Goal: Task Accomplishment & Management: Manage account settings

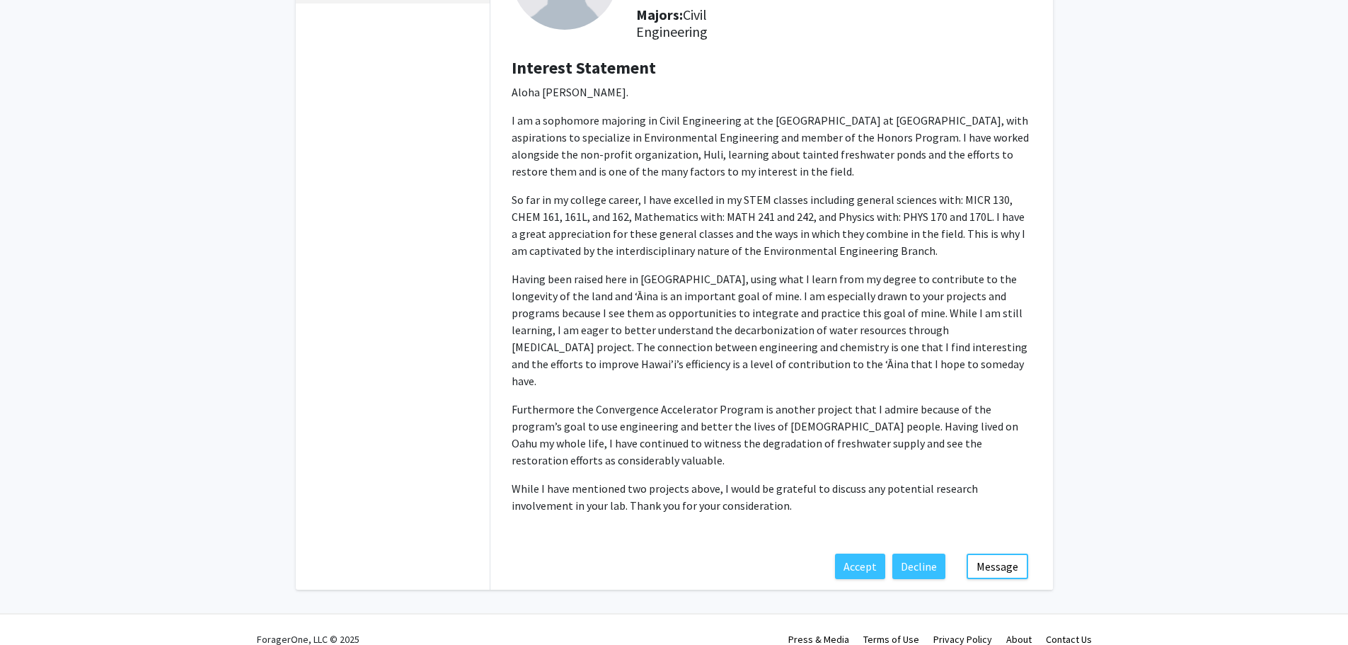
scroll to position [168, 0]
drag, startPoint x: 872, startPoint y: 554, endPoint x: 785, endPoint y: 406, distance: 171.6
click at [788, 413] on div "[PERSON_NAME] Degree Level: Undergraduate Student Year: Sophomore Majors: Civil…" at bounding box center [771, 229] width 563 height 644
click at [858, 551] on button "Accept" at bounding box center [860, 563] width 50 height 25
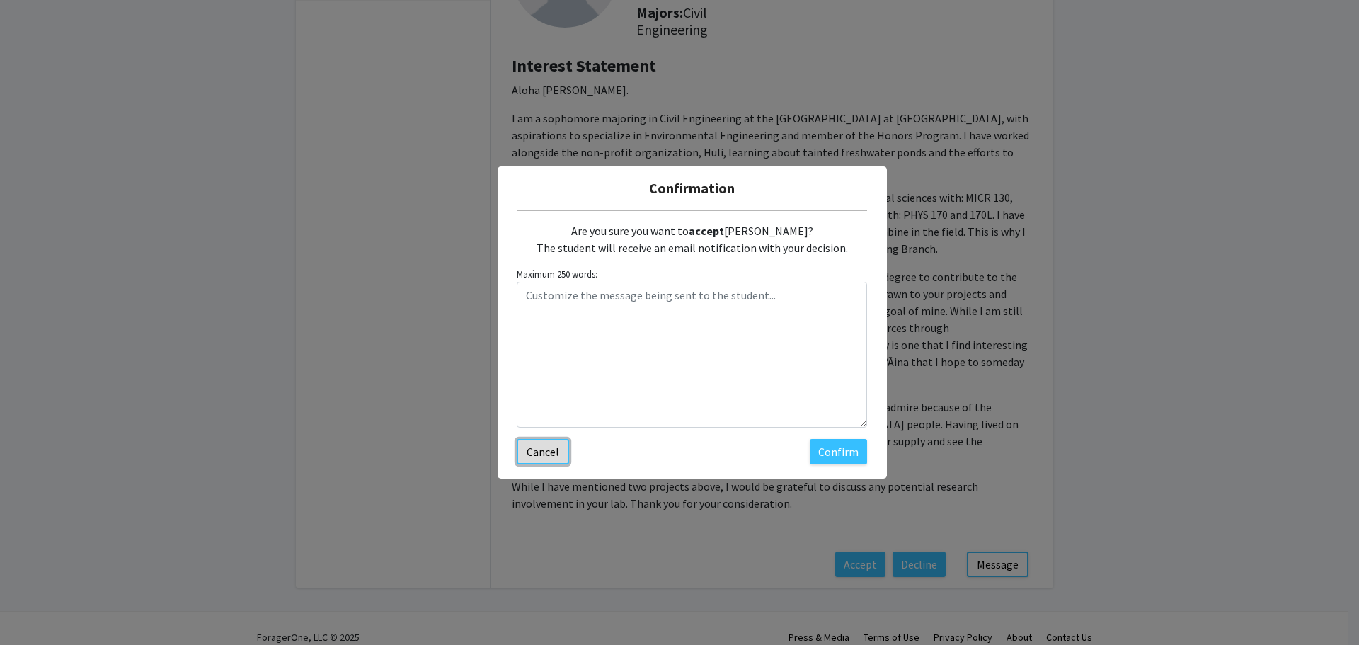
click at [551, 456] on button "Cancel" at bounding box center [543, 451] width 52 height 25
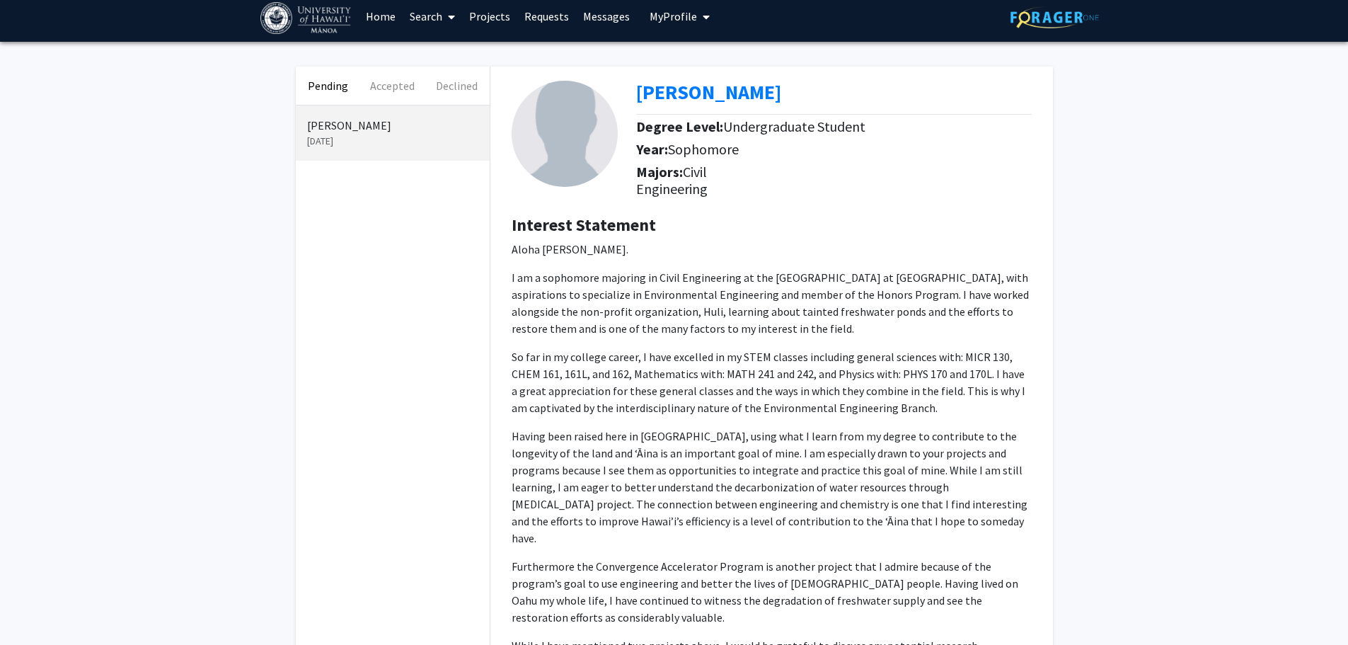
scroll to position [0, 0]
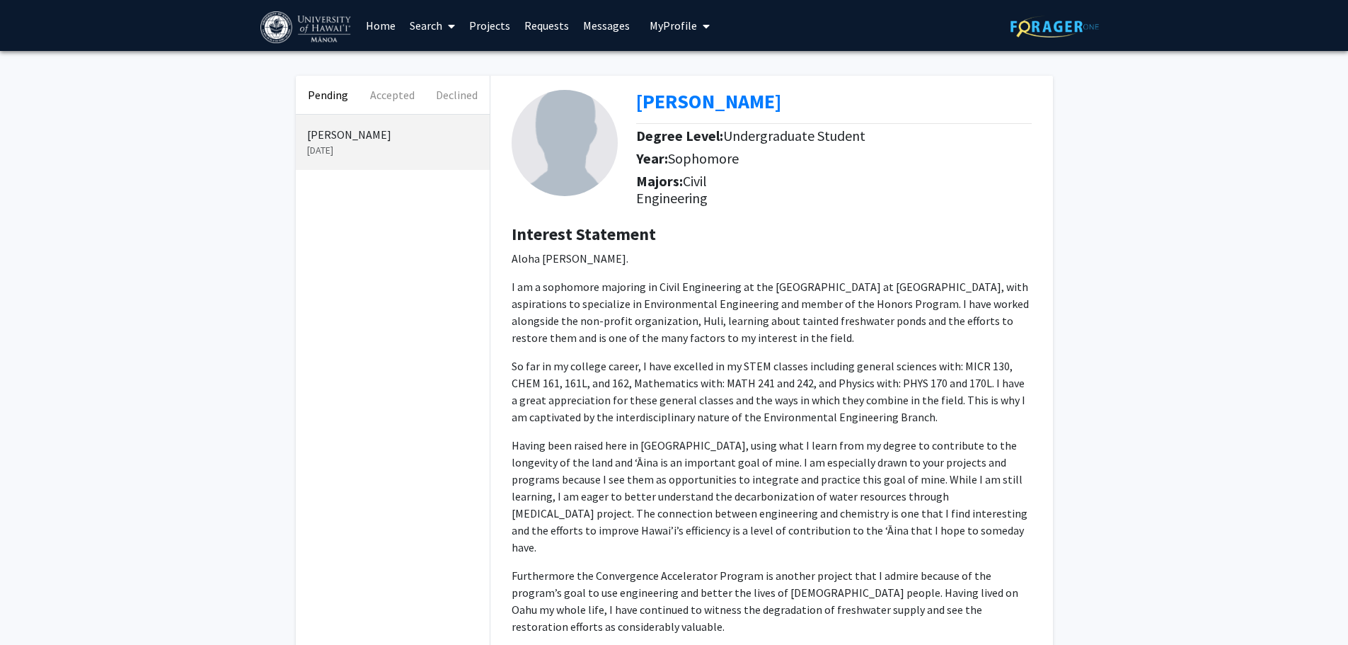
click at [491, 33] on link "Projects" at bounding box center [489, 26] width 55 height 50
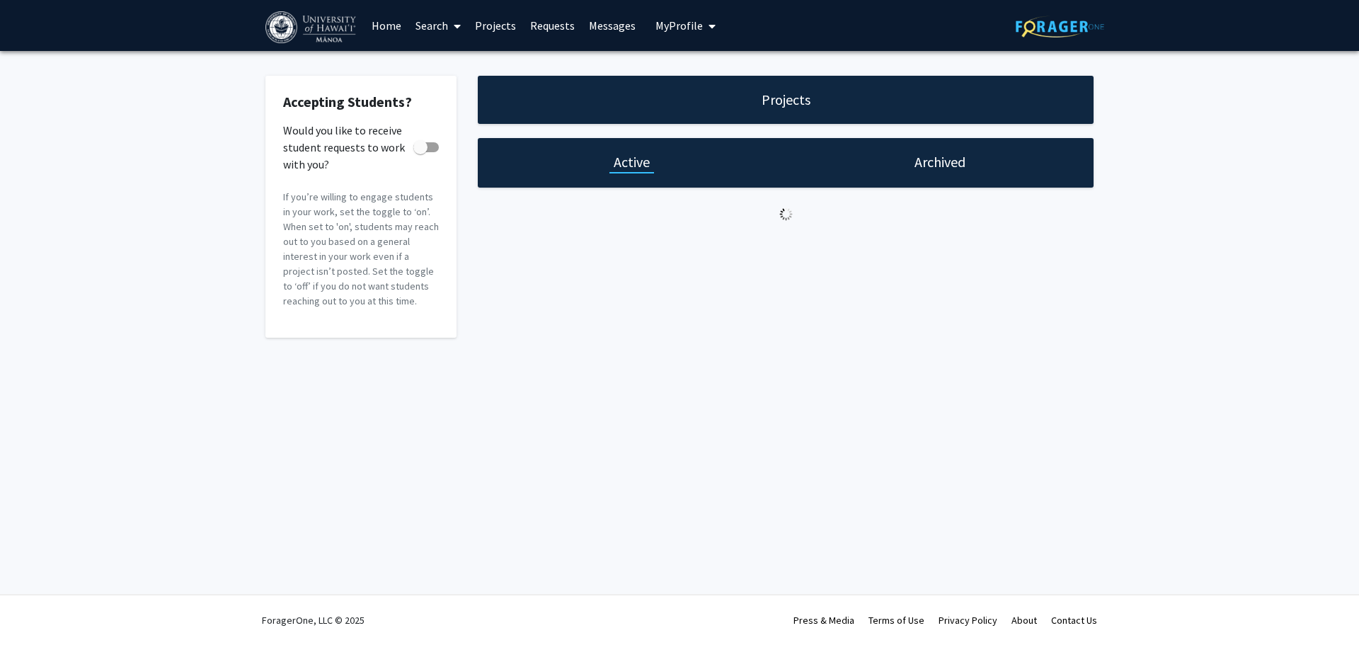
checkbox input "true"
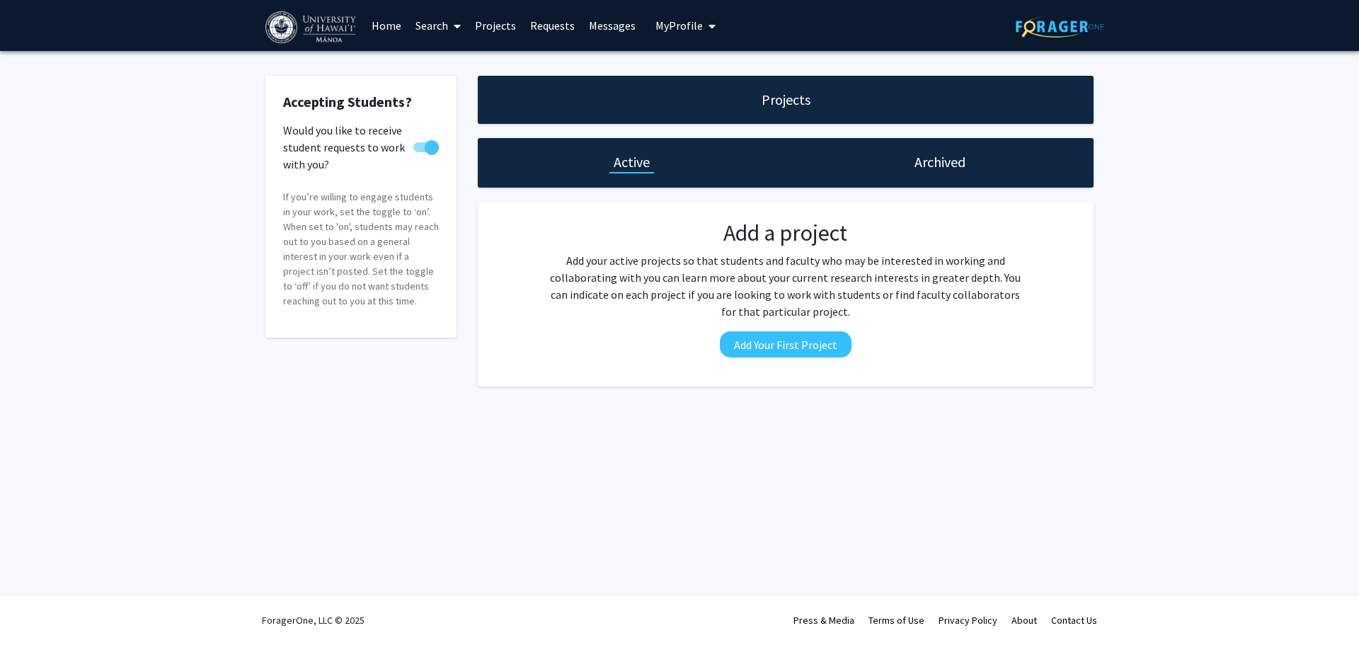
click at [697, 25] on button "My Profile" at bounding box center [685, 25] width 69 height 51
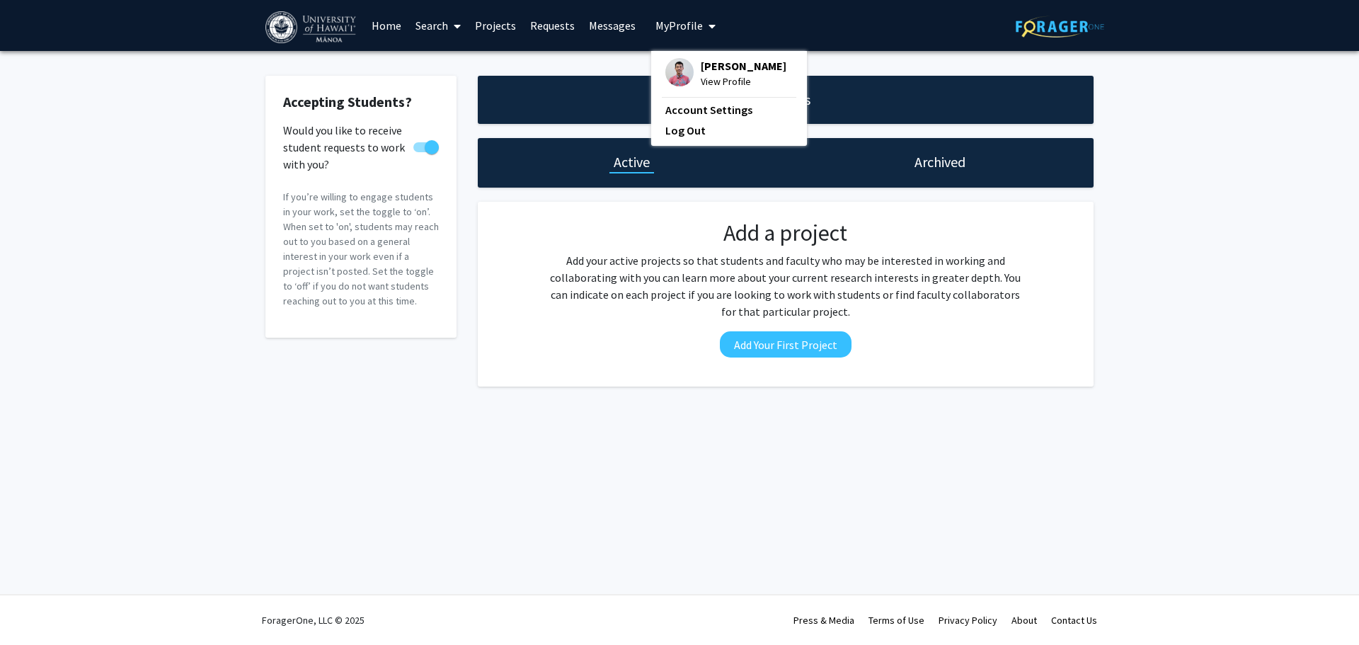
click at [701, 60] on span "[PERSON_NAME]" at bounding box center [744, 66] width 86 height 16
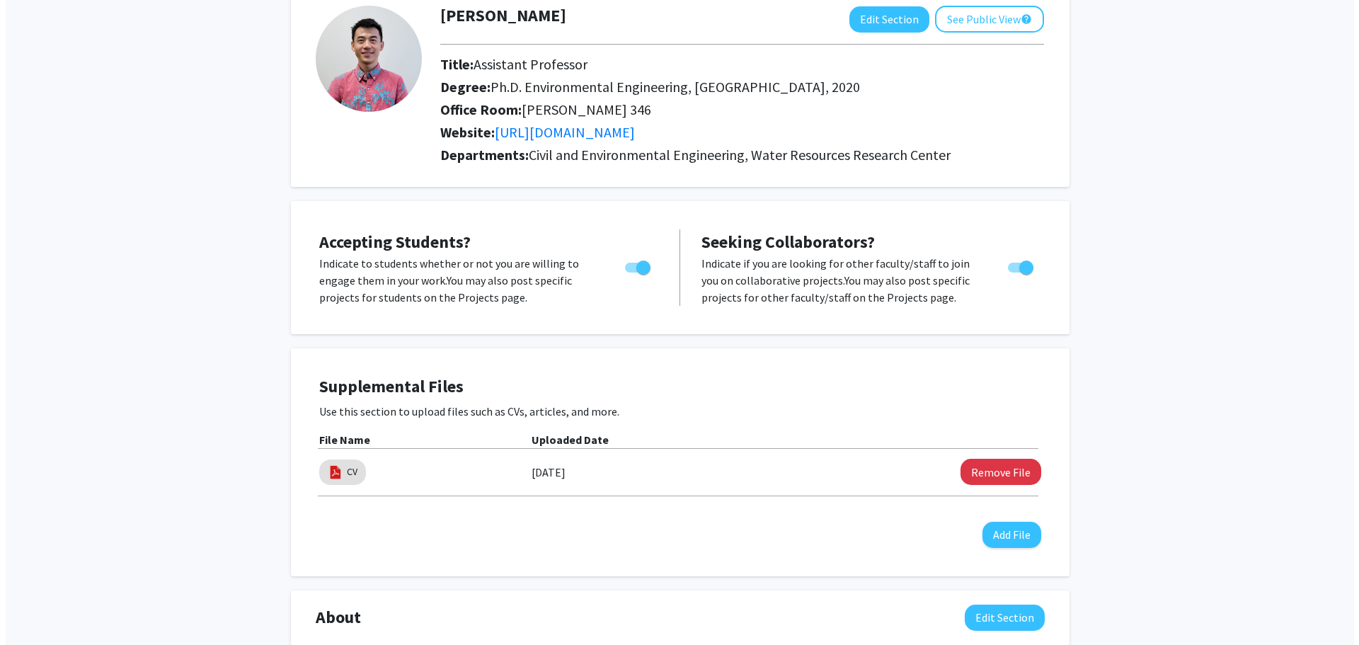
scroll to position [65, 0]
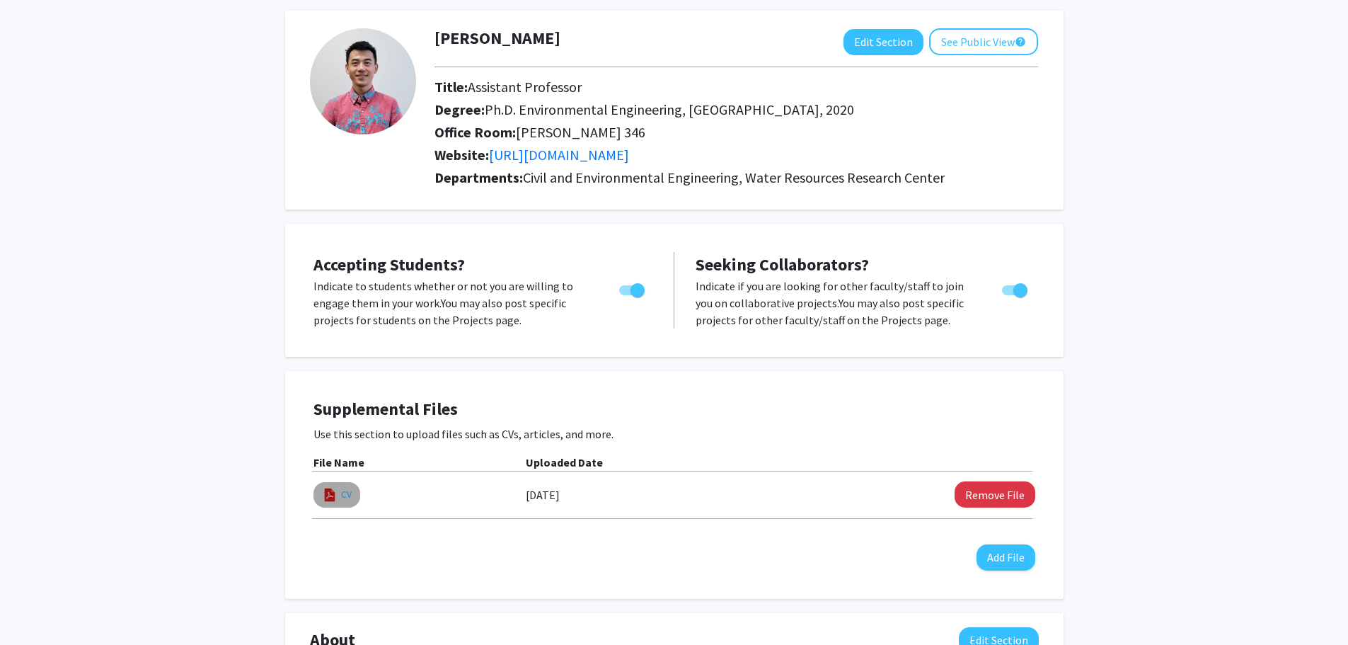
drag, startPoint x: 336, startPoint y: 505, endPoint x: 340, endPoint y: 495, distance: 10.8
click at [336, 504] on mat-chip "CV" at bounding box center [336, 494] width 47 height 25
click at [343, 491] on link "CV" at bounding box center [346, 494] width 11 height 15
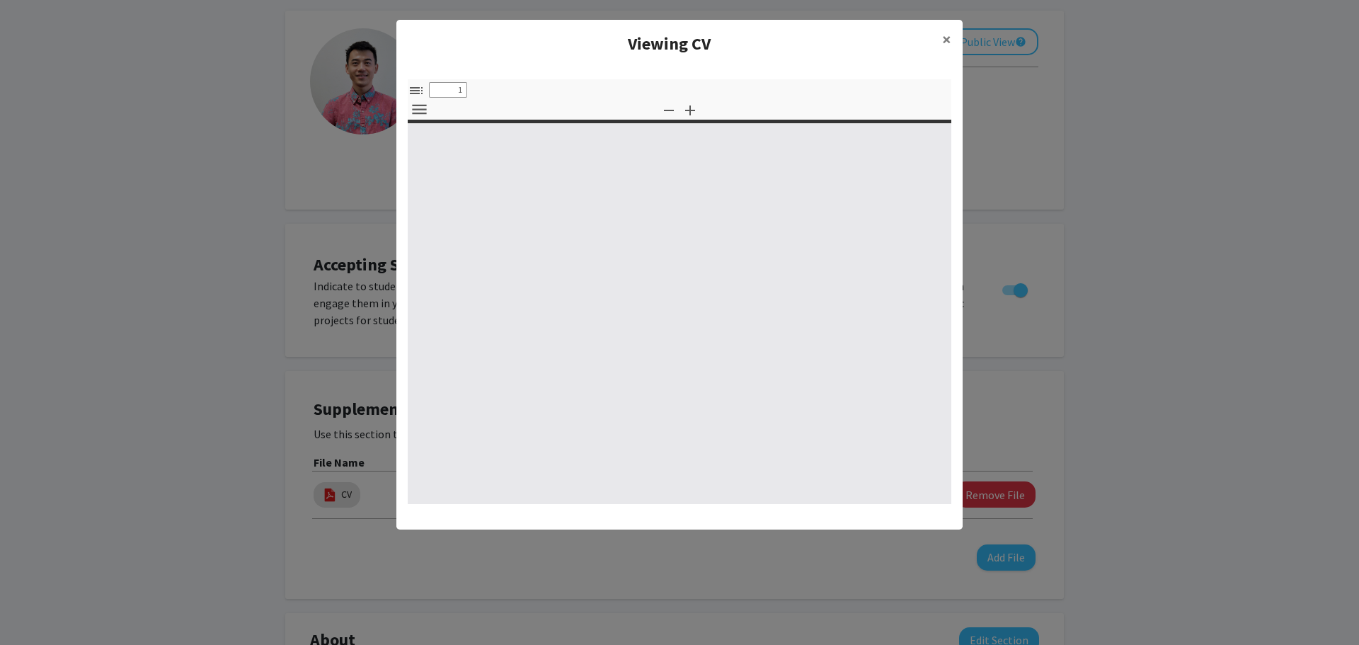
select select "custom"
type input "0"
select select "custom"
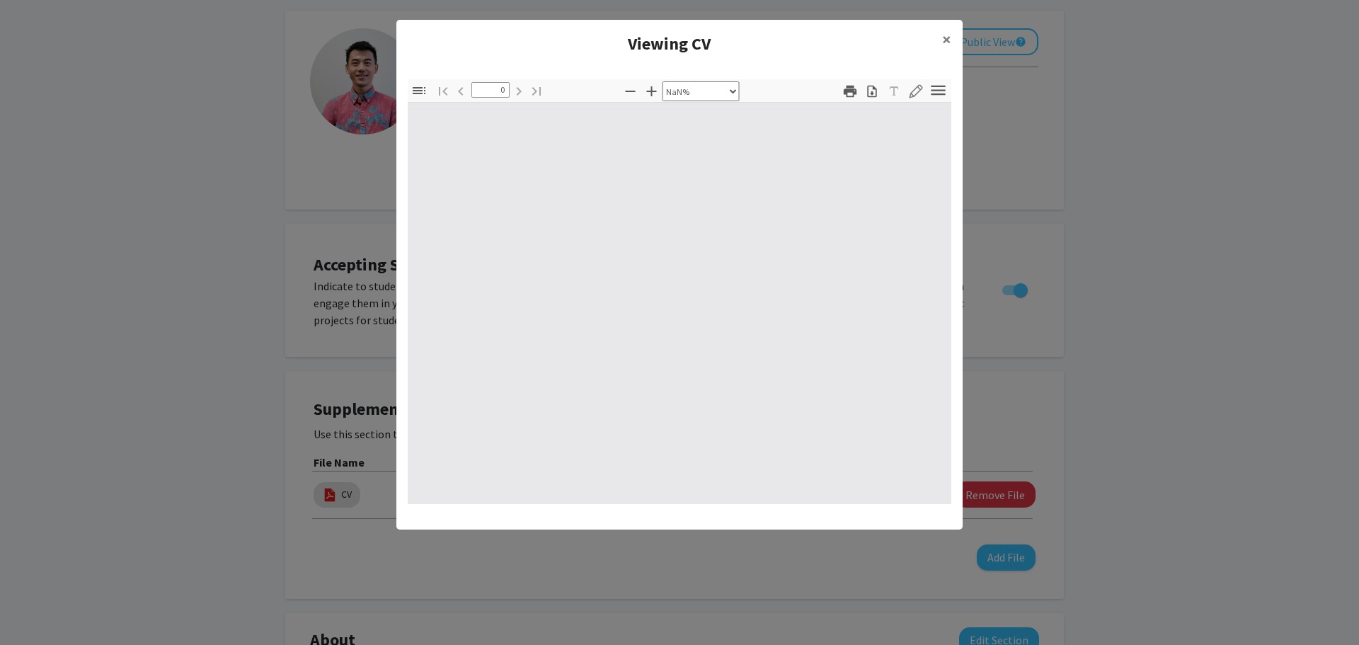
type input "1"
select select "auto"
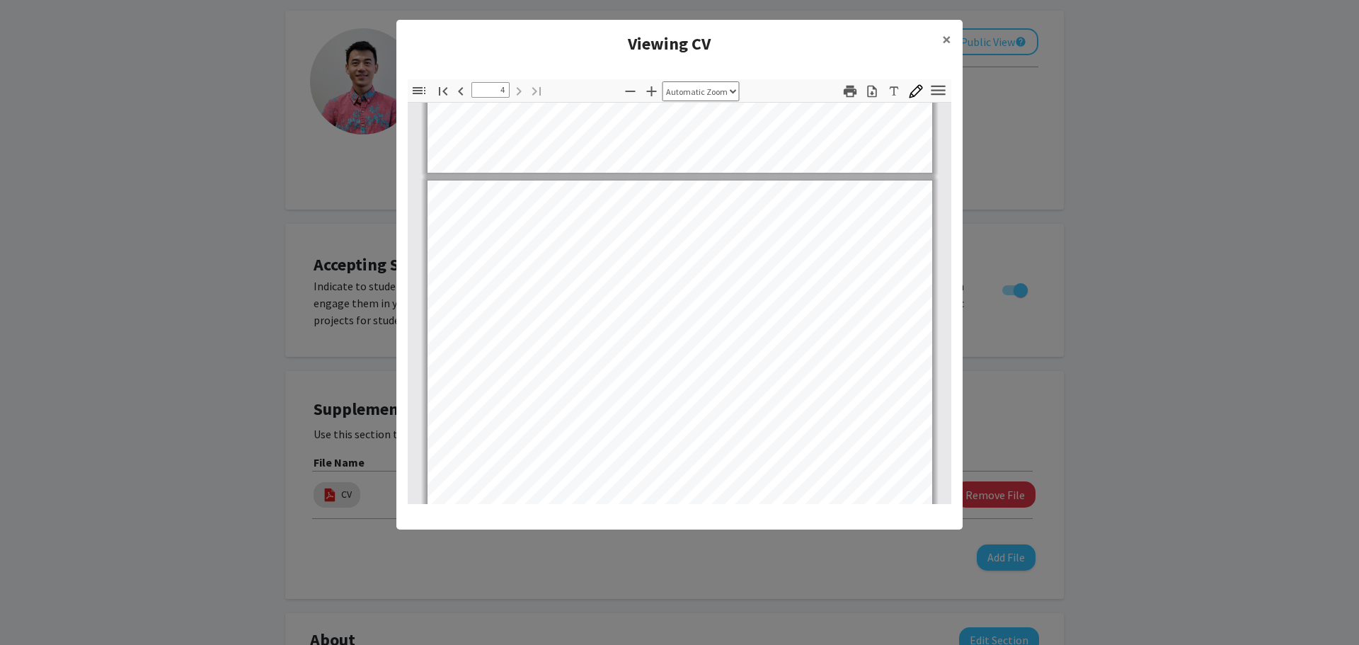
scroll to position [2053, 0]
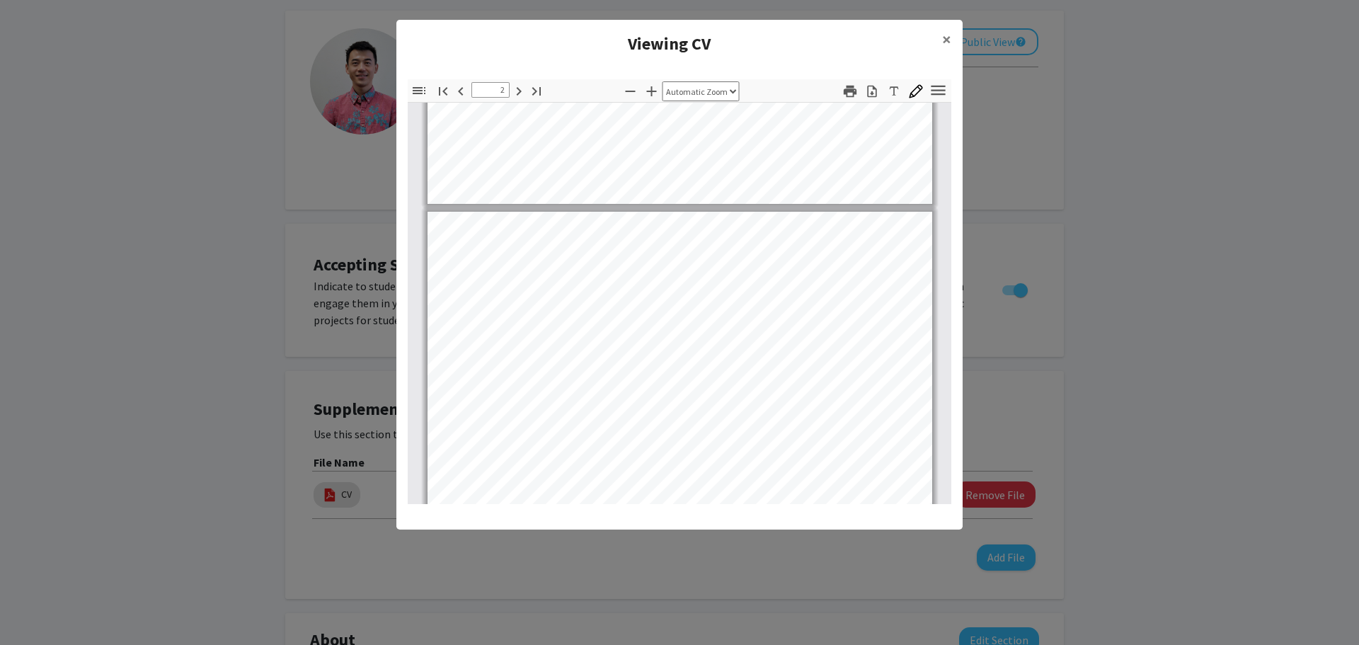
type input "1"
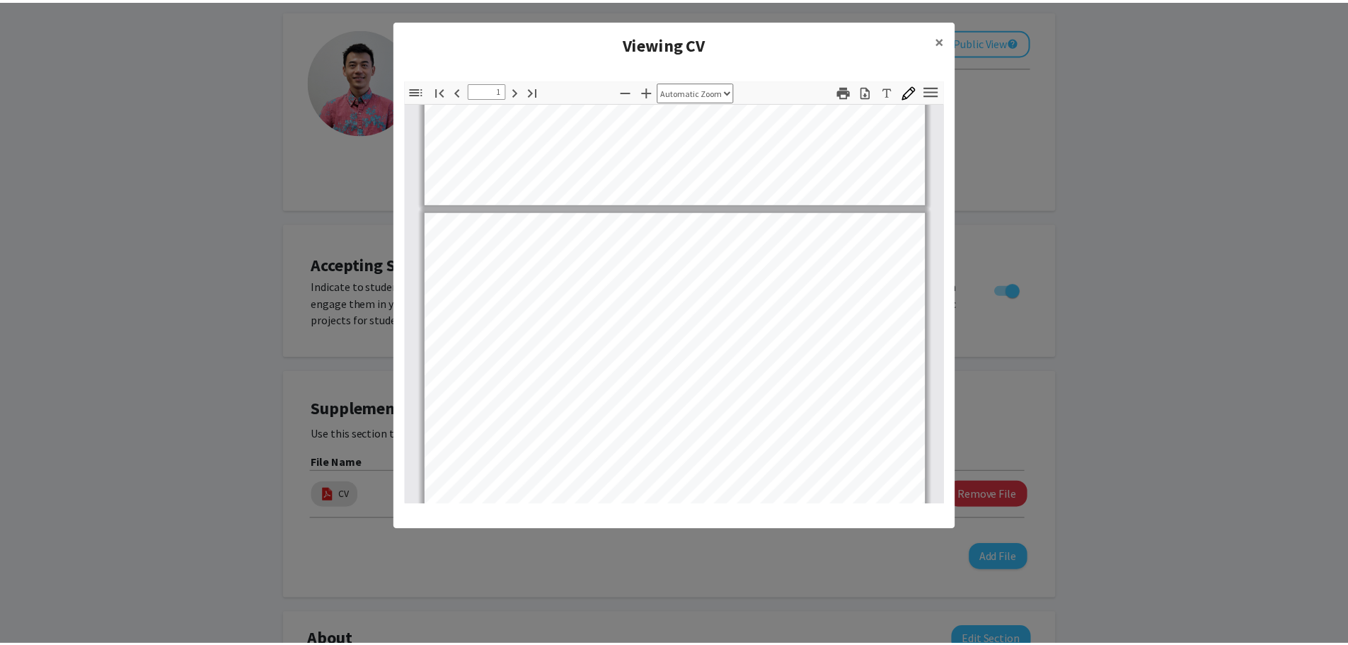
scroll to position [337, 0]
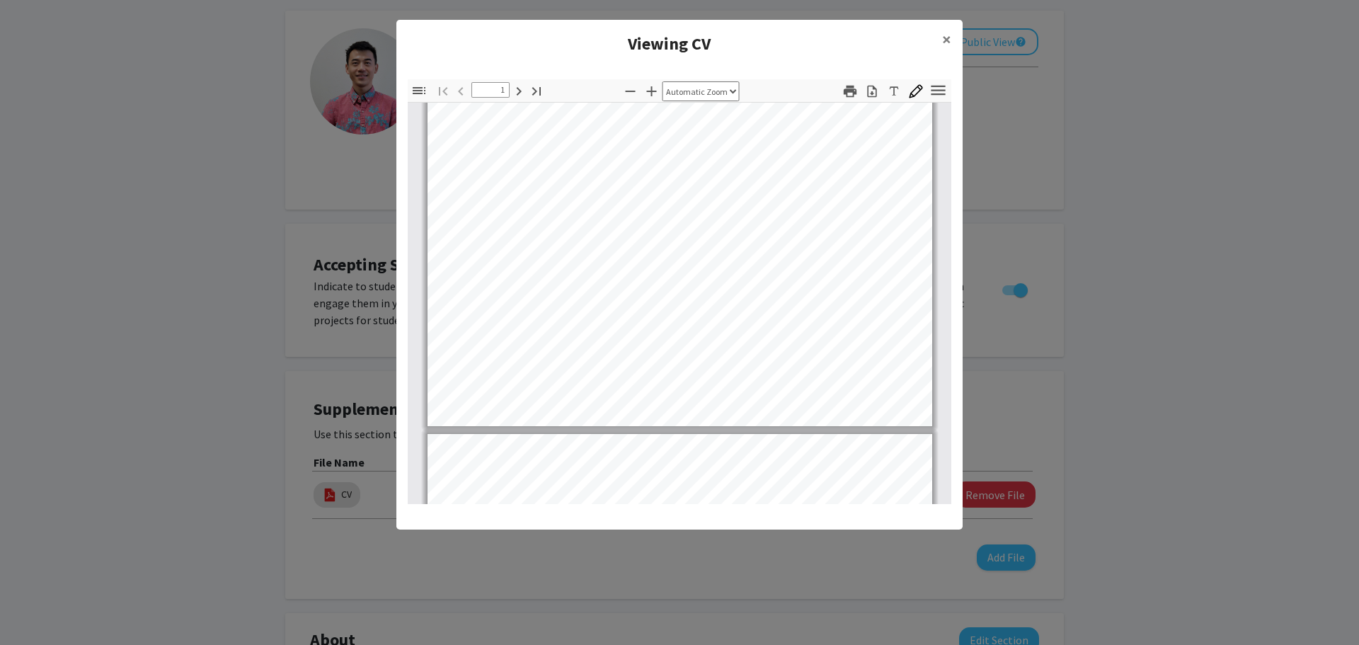
click at [1035, 214] on modal-container "Viewing CV × Thumbnails Document Outline Attachments Layers Current Outline Ite…" at bounding box center [679, 322] width 1359 height 645
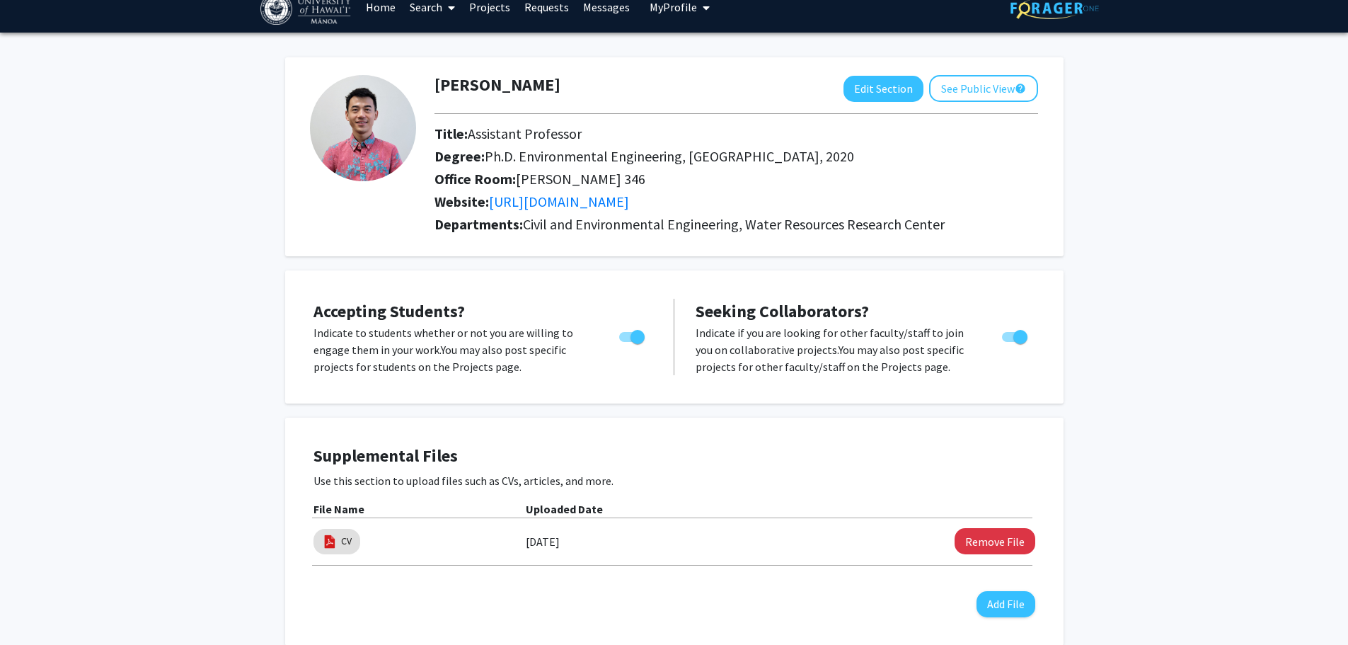
scroll to position [0, 0]
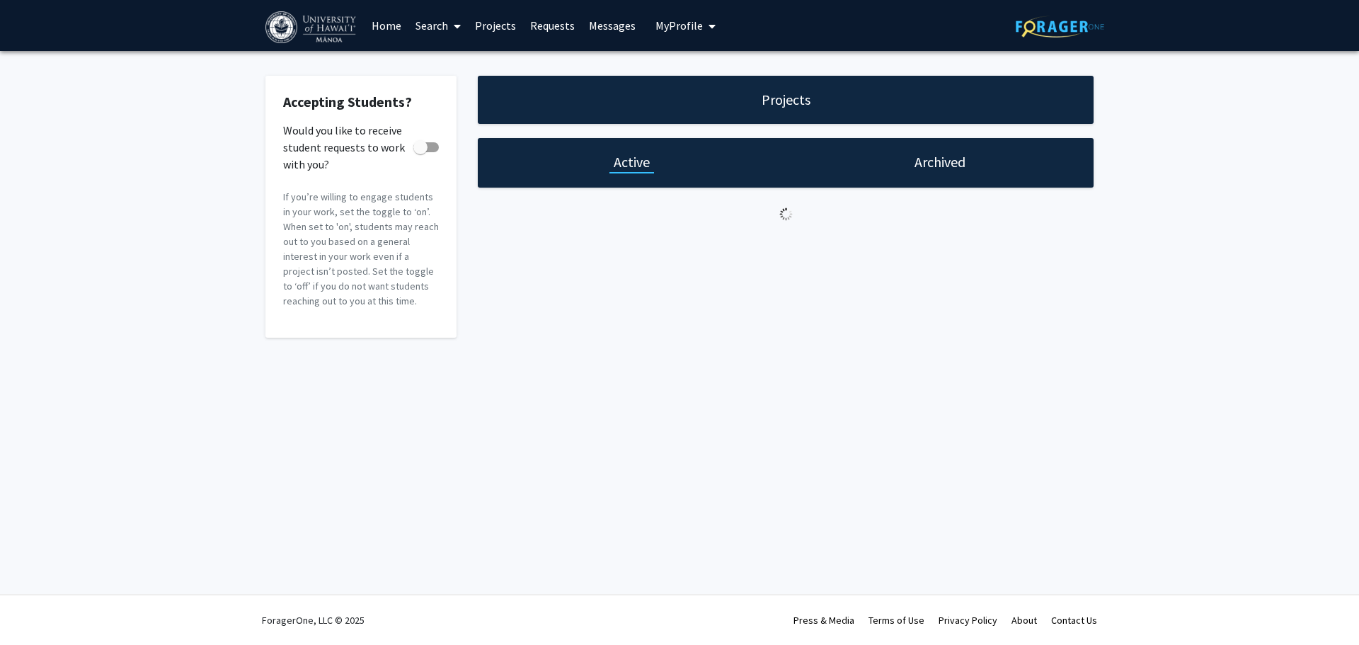
checkbox input "true"
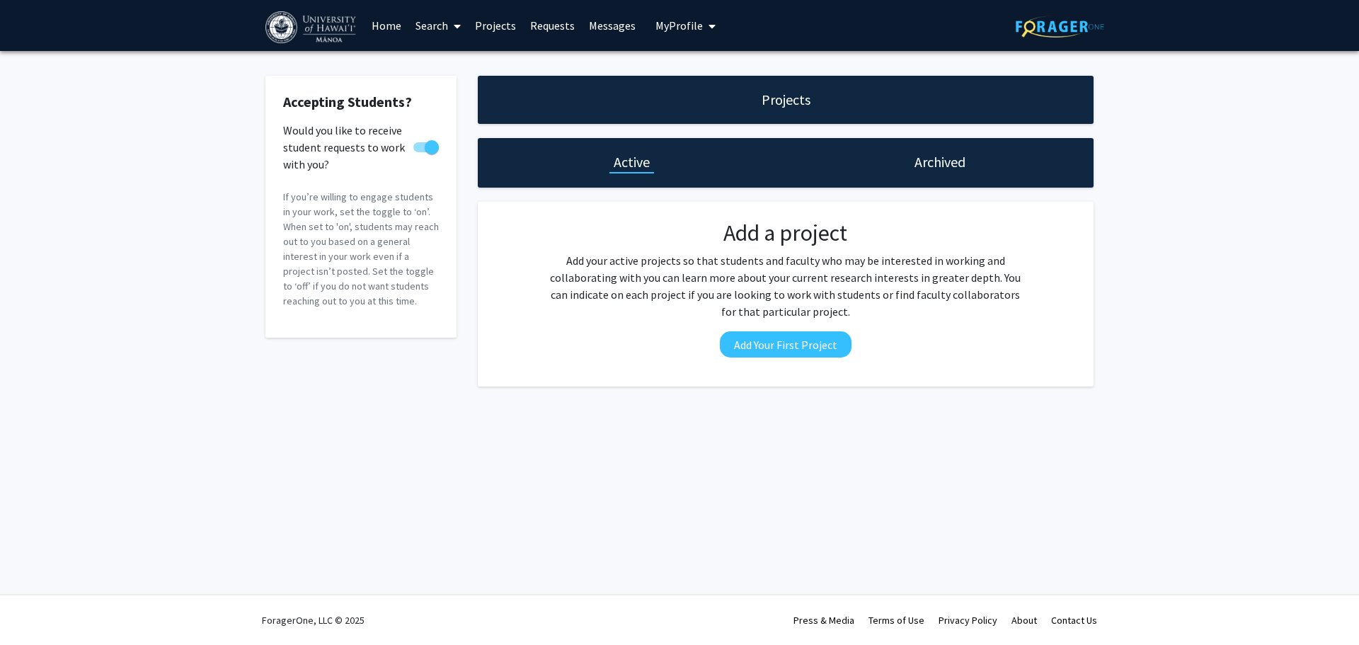
click at [618, 37] on link "Messages" at bounding box center [612, 26] width 61 height 50
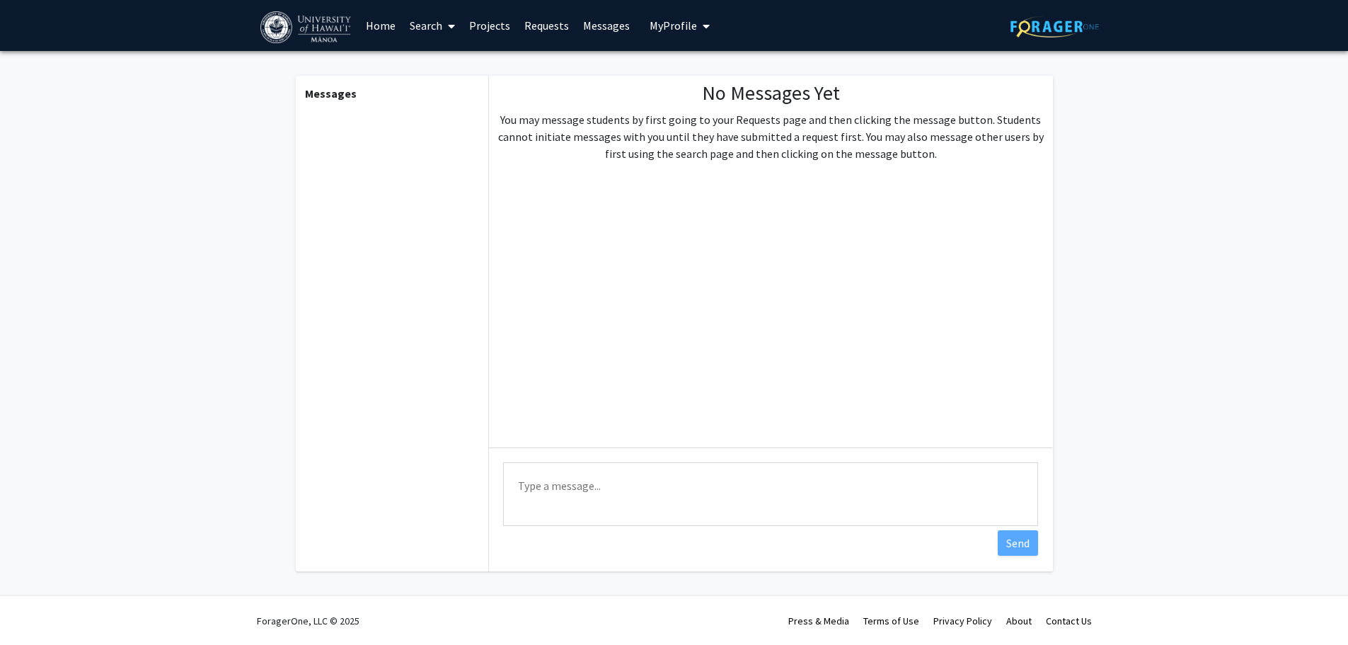
click at [524, 33] on link "Requests" at bounding box center [546, 26] width 59 height 50
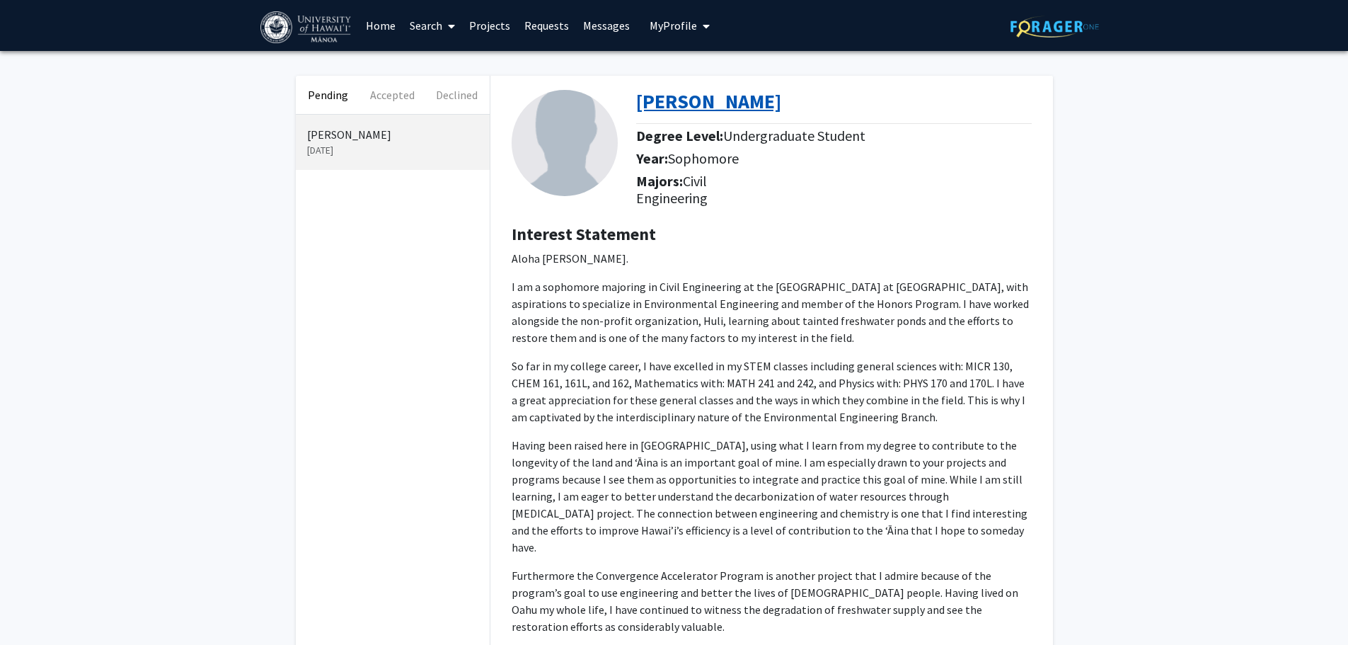
click at [660, 100] on b "[PERSON_NAME]" at bounding box center [708, 100] width 145 height 25
